Goal: Entertainment & Leisure: Consume media (video, audio)

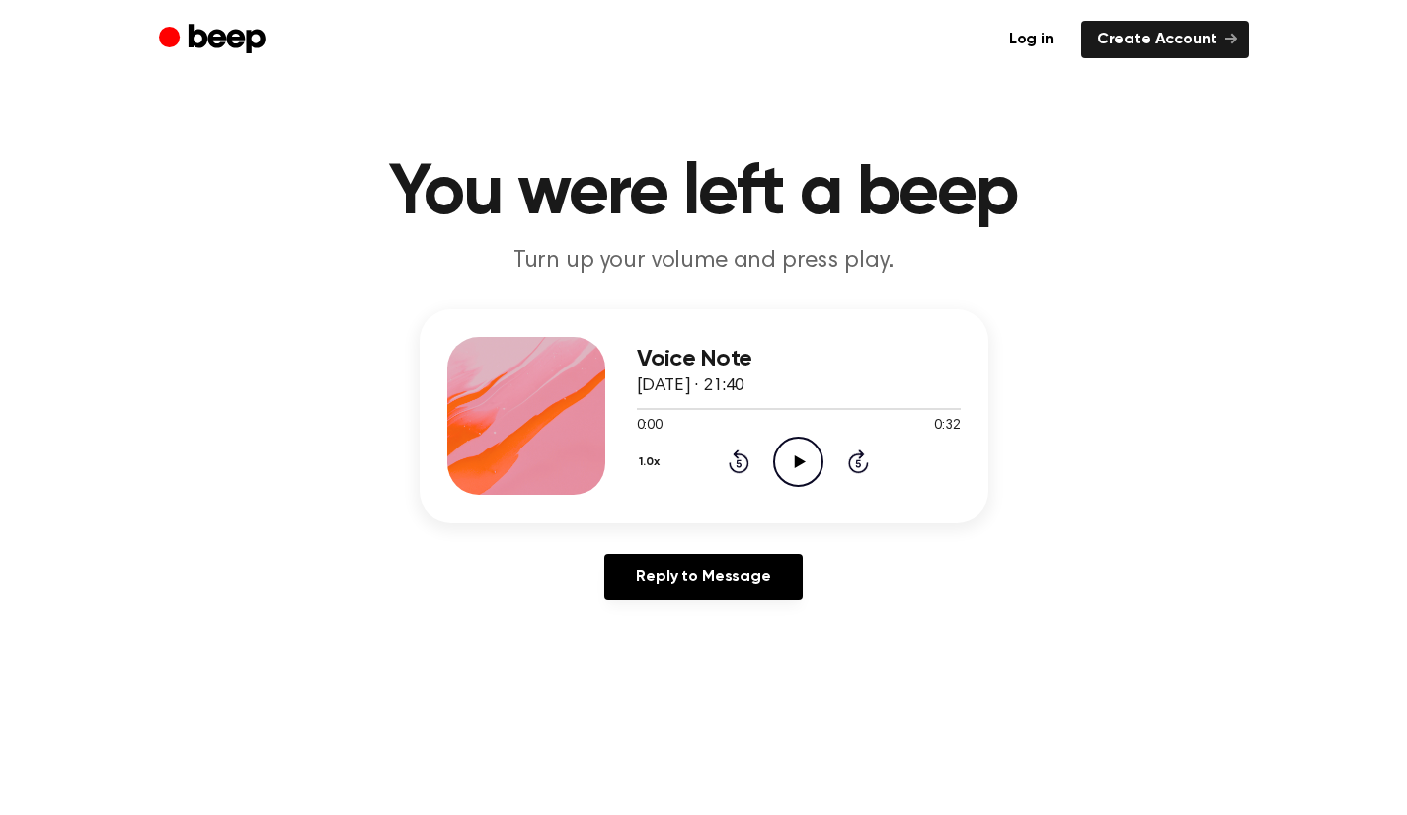
click at [799, 461] on icon at bounding box center [800, 461] width 11 height 13
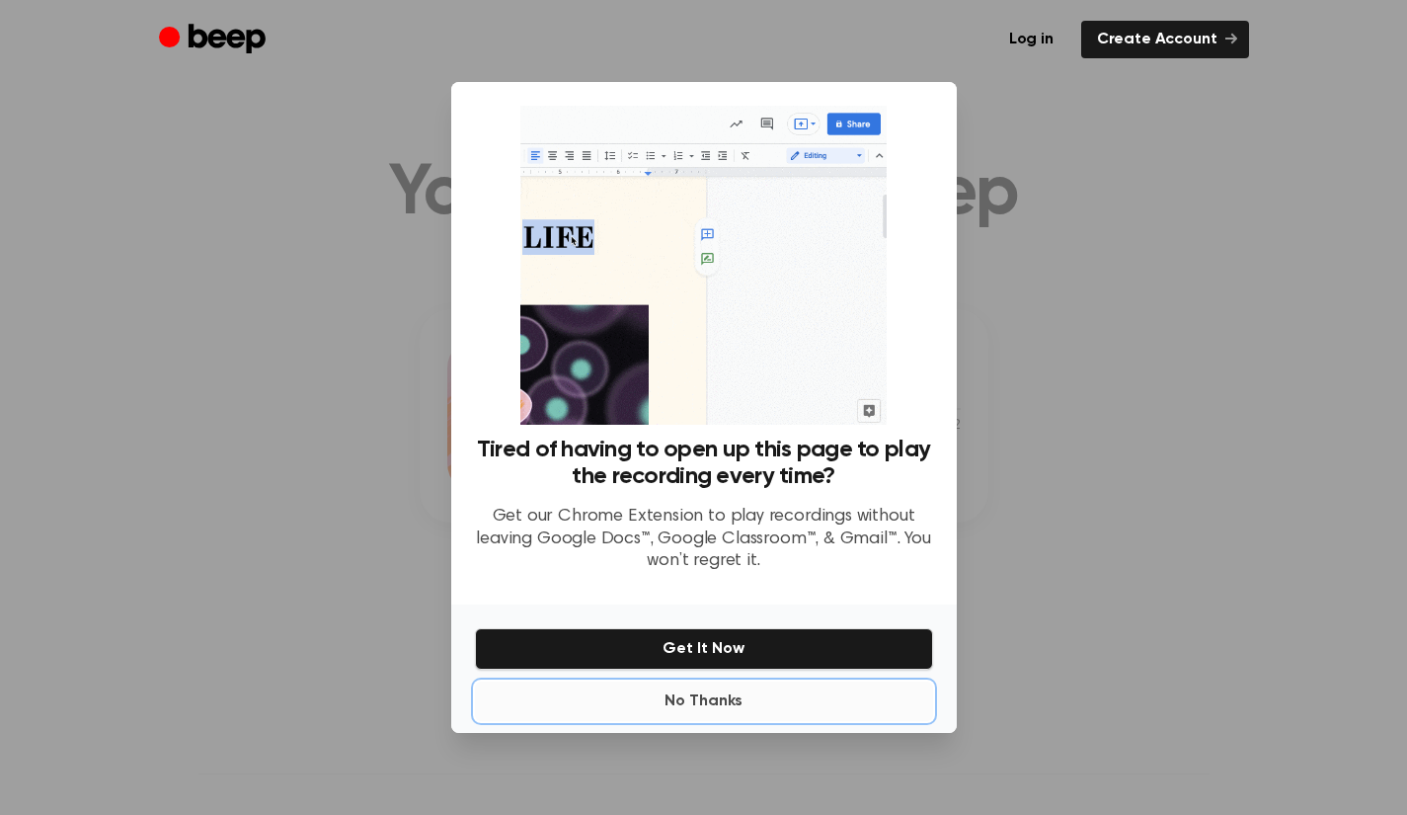
click at [710, 719] on button "No Thanks" at bounding box center [704, 700] width 458 height 39
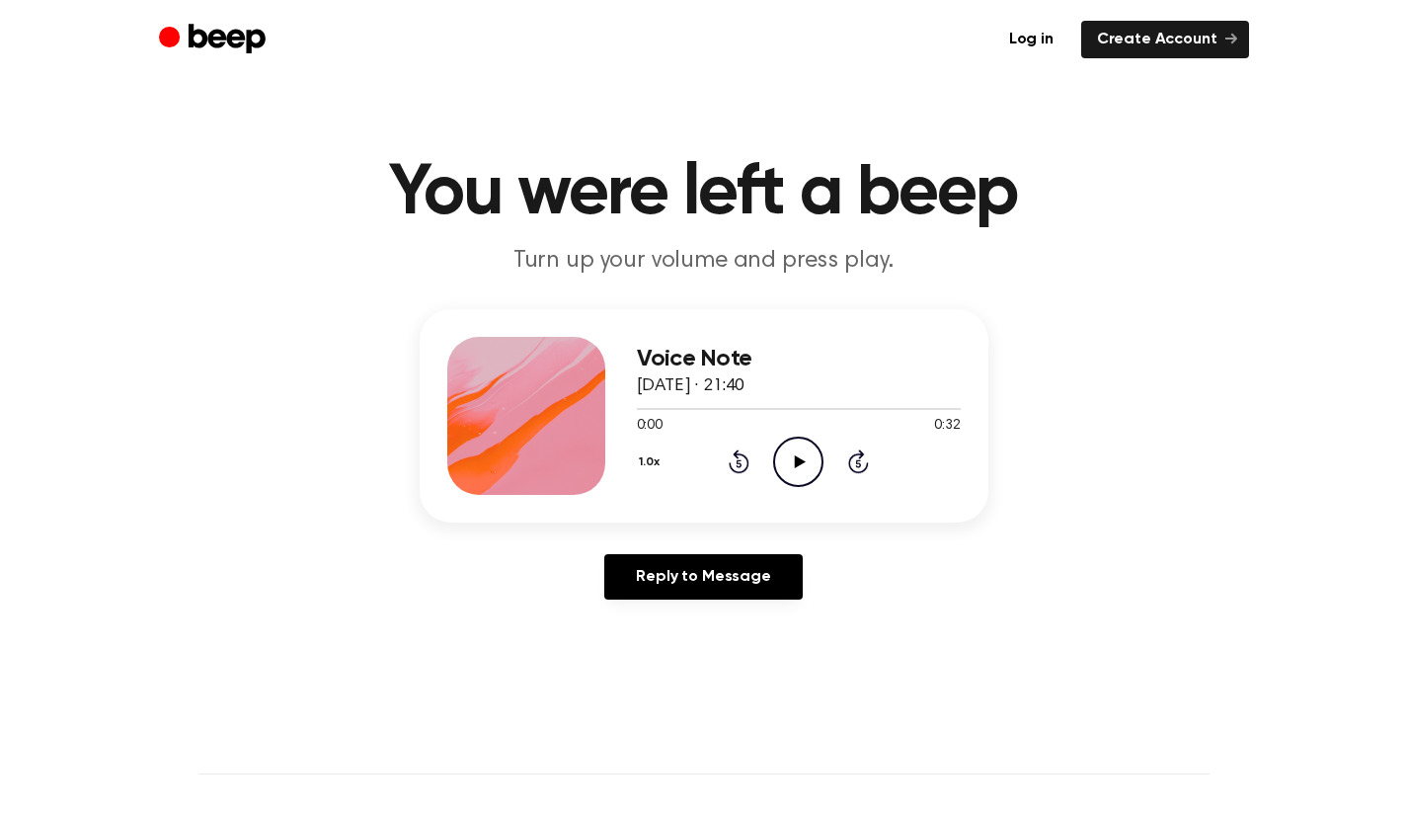
click at [788, 461] on icon "Play Audio" at bounding box center [798, 461] width 50 height 50
click at [788, 461] on icon "Pause Audio" at bounding box center [798, 461] width 50 height 50
click at [788, 461] on icon "Play Audio" at bounding box center [798, 461] width 50 height 50
click at [788, 461] on icon "Pause Audio" at bounding box center [798, 461] width 50 height 50
click at [788, 461] on icon "Play Audio" at bounding box center [798, 461] width 50 height 50
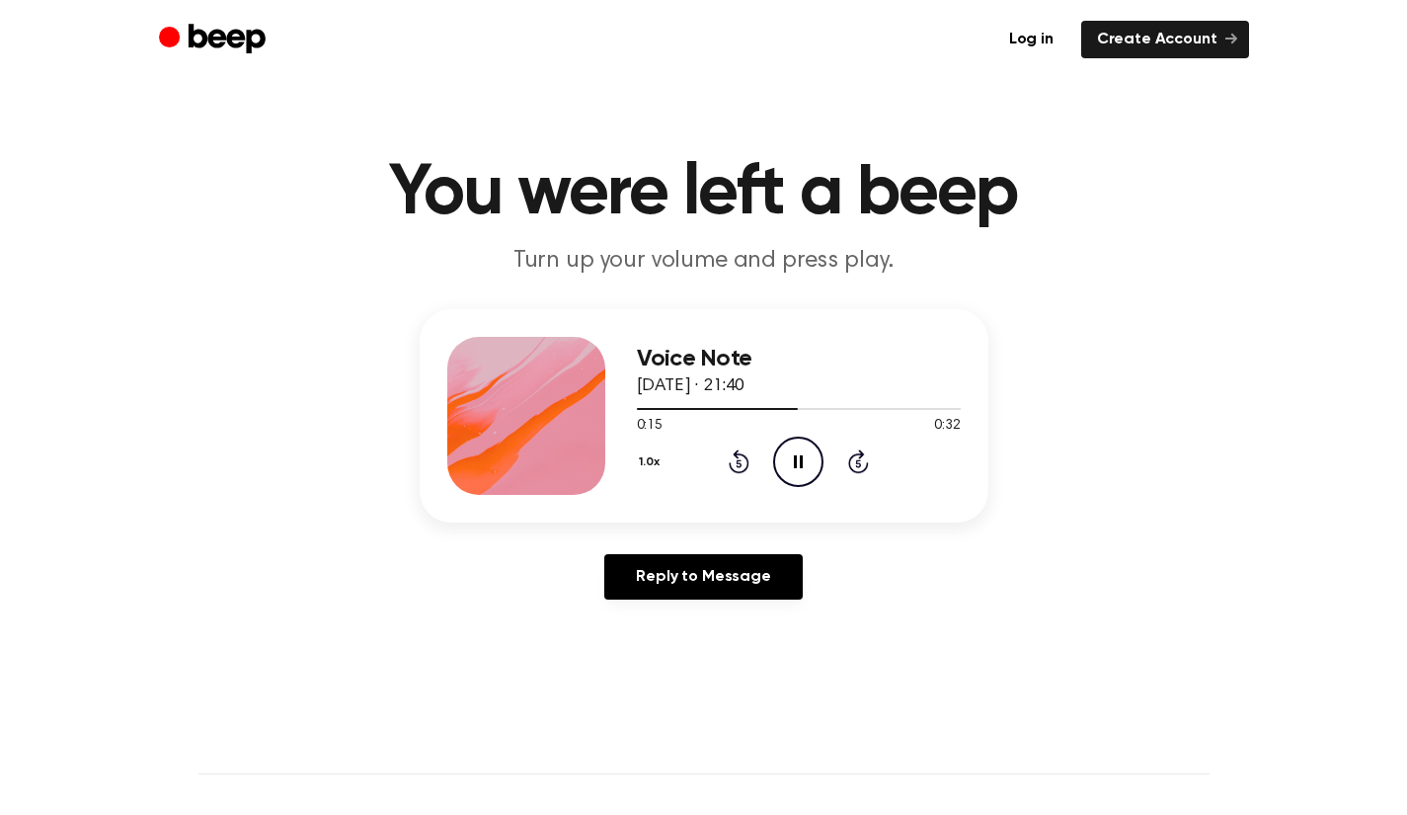
click at [788, 461] on icon "Pause Audio" at bounding box center [798, 461] width 50 height 50
click at [788, 461] on icon "Play Audio" at bounding box center [798, 461] width 50 height 50
click at [788, 461] on icon "Pause Audio" at bounding box center [798, 461] width 50 height 50
click at [788, 461] on icon "Play Audio" at bounding box center [798, 461] width 50 height 50
click at [788, 461] on icon "Pause Audio" at bounding box center [798, 461] width 50 height 50
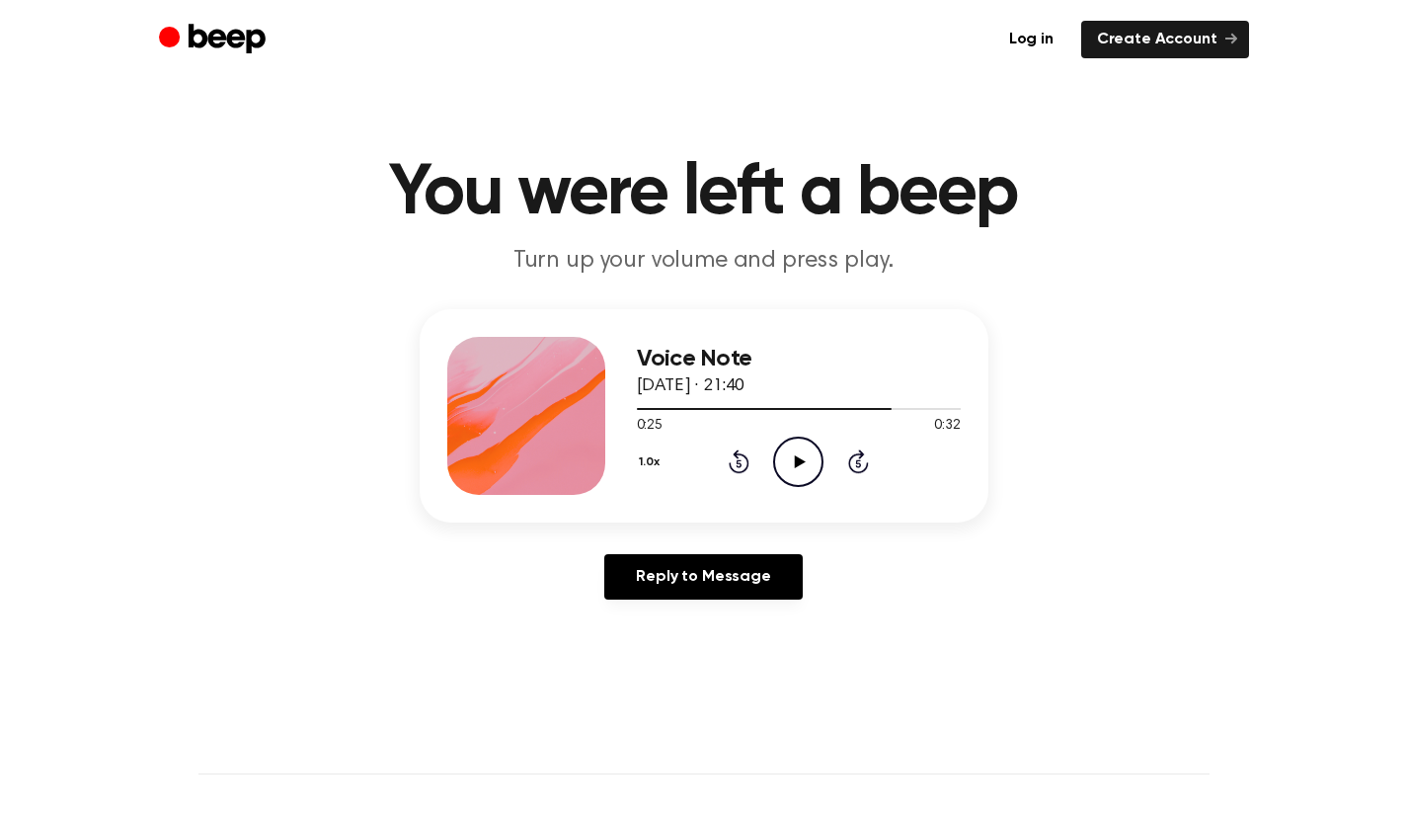
click at [788, 461] on icon "Play Audio" at bounding box center [798, 461] width 50 height 50
click at [788, 461] on icon "Pause Audio" at bounding box center [798, 461] width 50 height 50
click at [788, 461] on icon "Play Audio" at bounding box center [798, 461] width 50 height 50
